Goal: Information Seeking & Learning: Learn about a topic

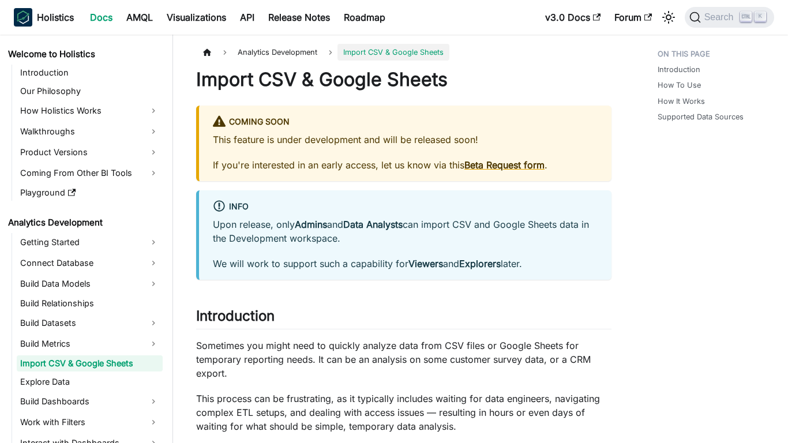
scroll to position [10, 0]
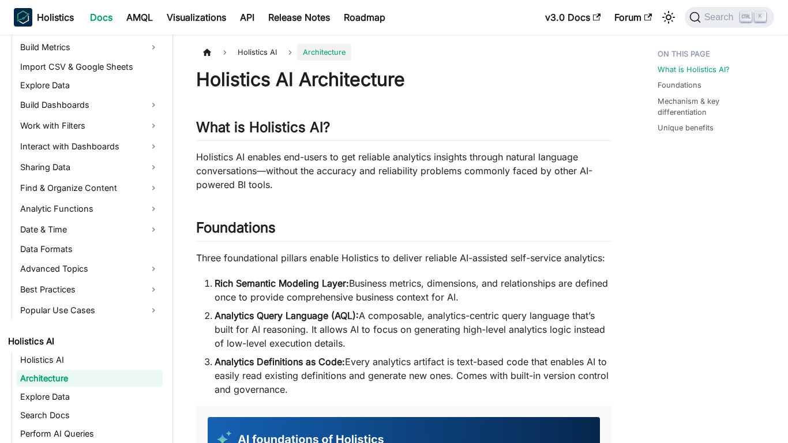
scroll to position [322, 0]
